Goal: Information Seeking & Learning: Learn about a topic

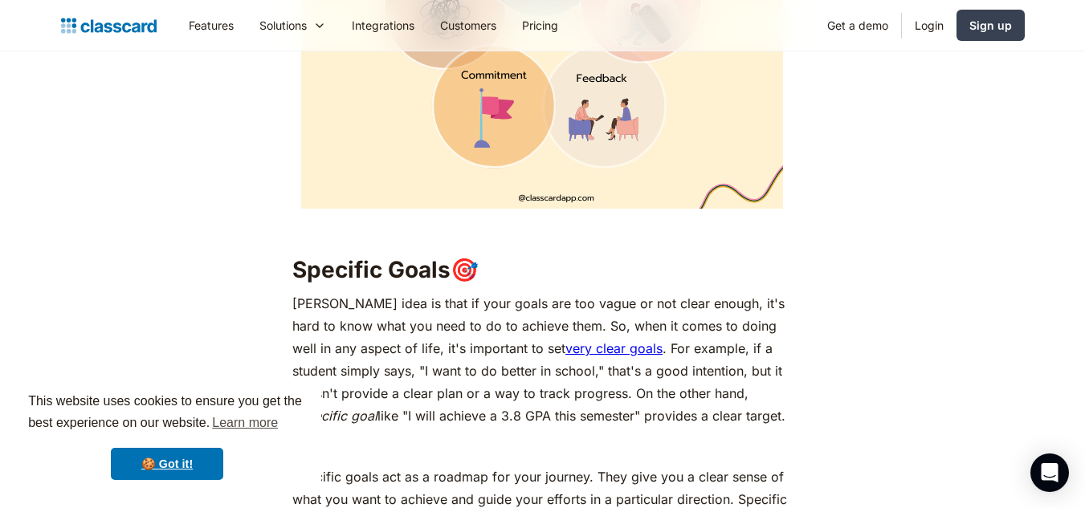
scroll to position [1312, 0]
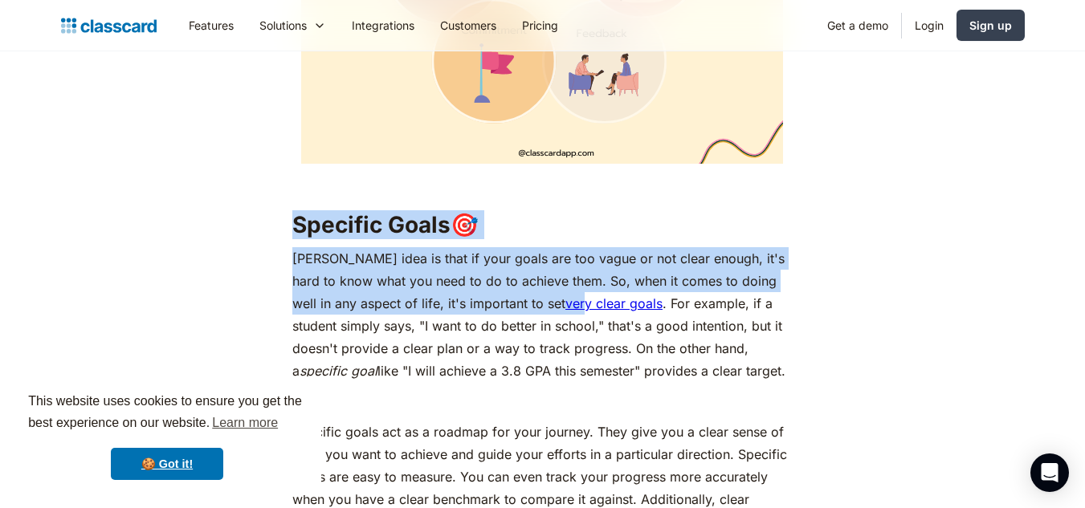
drag, startPoint x: 299, startPoint y: 177, endPoint x: 520, endPoint y: 255, distance: 235.2
drag, startPoint x: 837, startPoint y: 201, endPoint x: 1056, endPoint y: 130, distance: 230.4
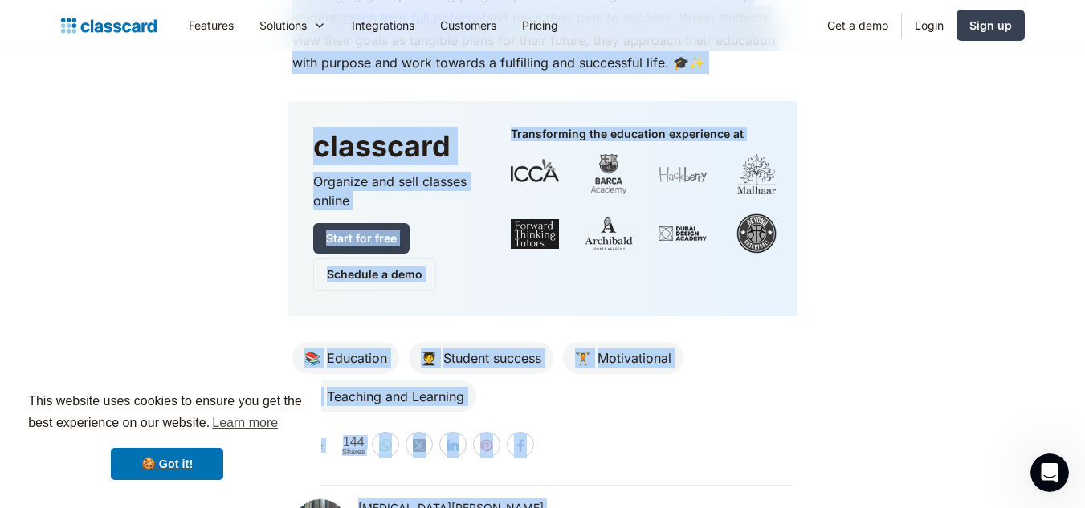
scroll to position [5770, 0]
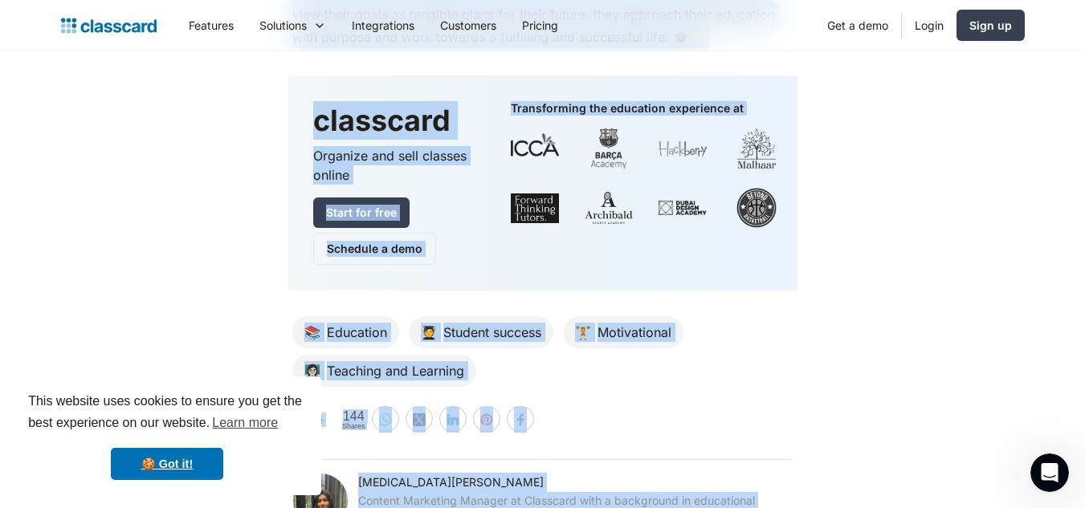
drag, startPoint x: 296, startPoint y: 165, endPoint x: 1092, endPoint y: 410, distance: 832.8
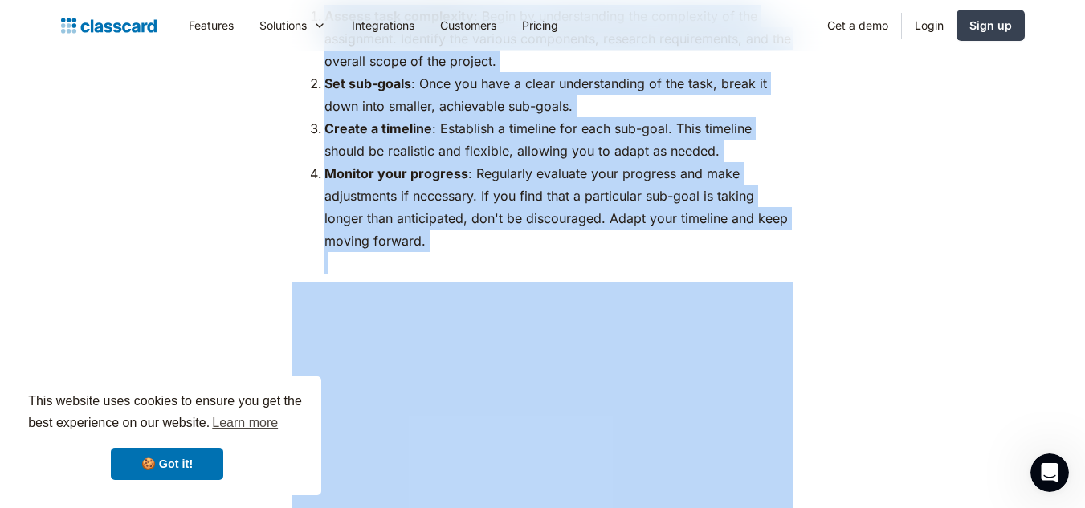
scroll to position [4876, 0]
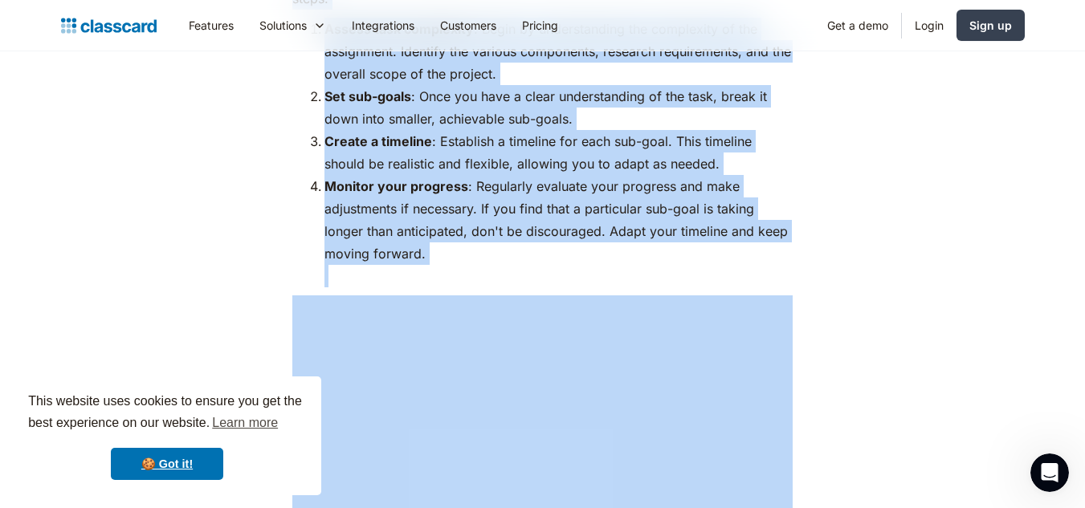
copy body "Lorem'i Dolo-Sitamet Consec, adipiscin elitseddo ei Tempo I. Utlab et dol 0440m…"
